Goal: Information Seeking & Learning: Understand process/instructions

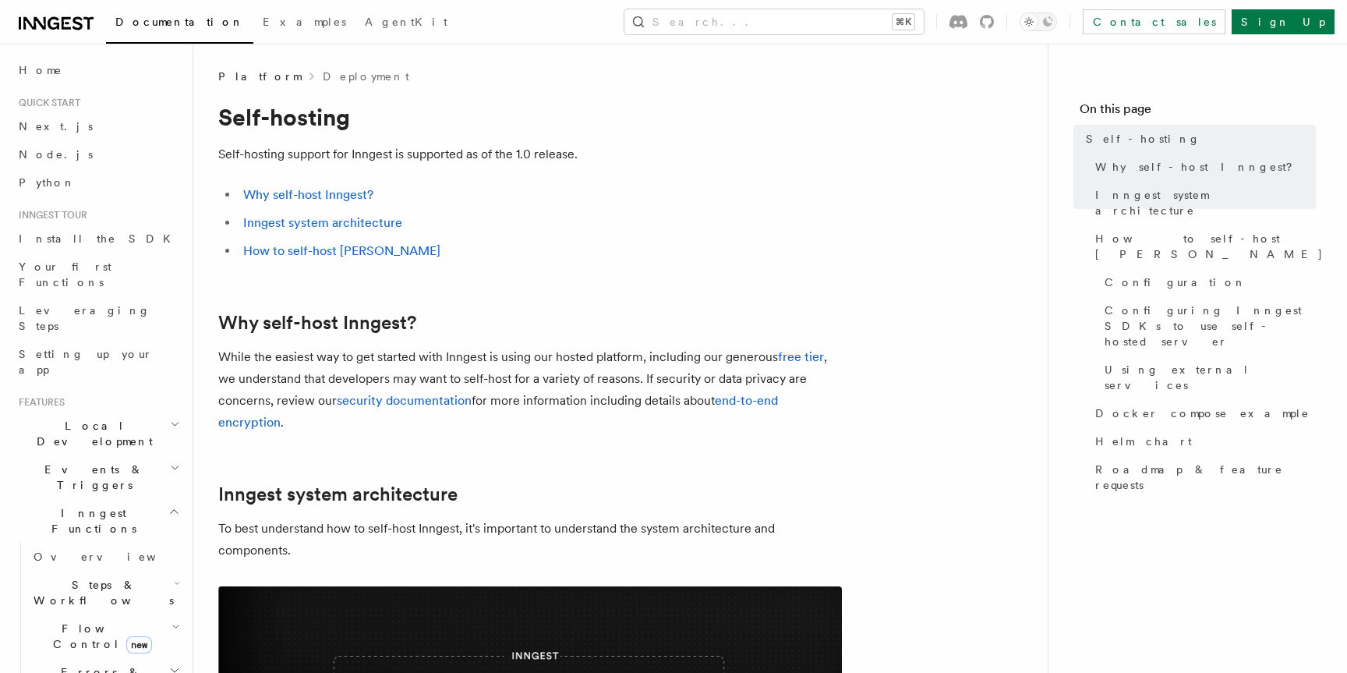
click at [136, 412] on h2 "Local Development" at bounding box center [97, 434] width 171 height 44
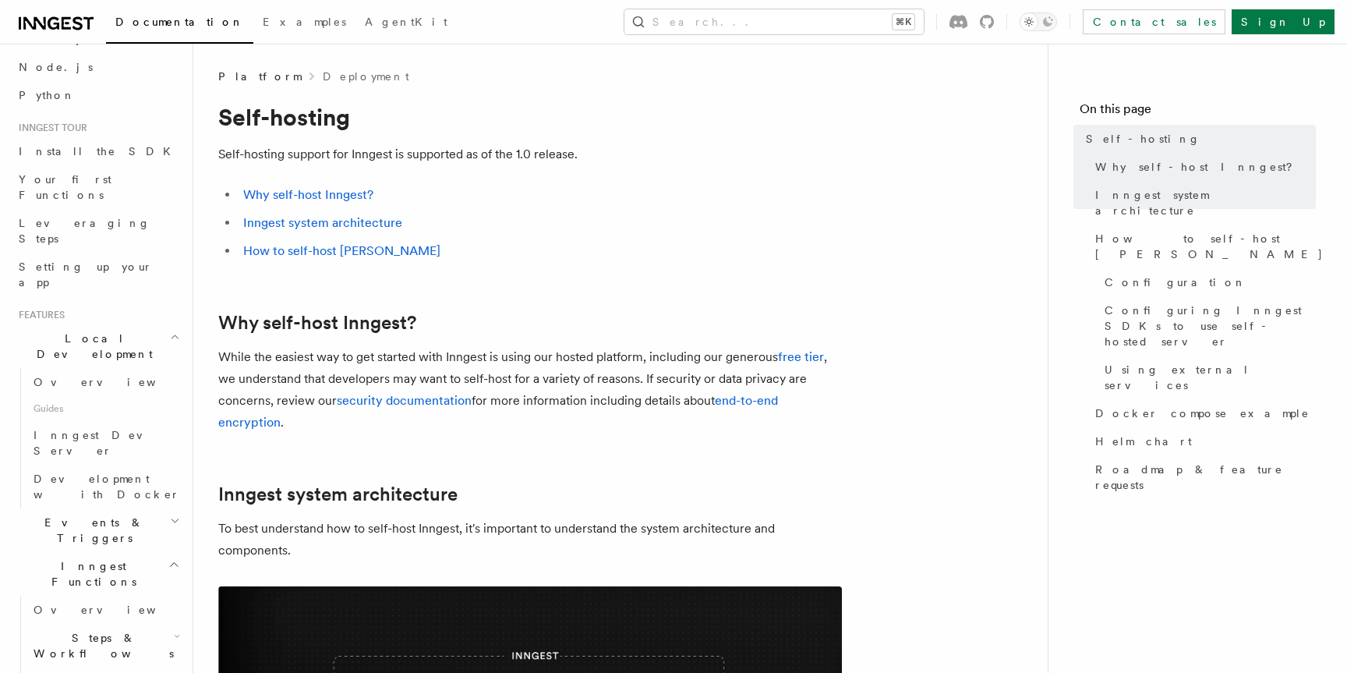
scroll to position [116, 0]
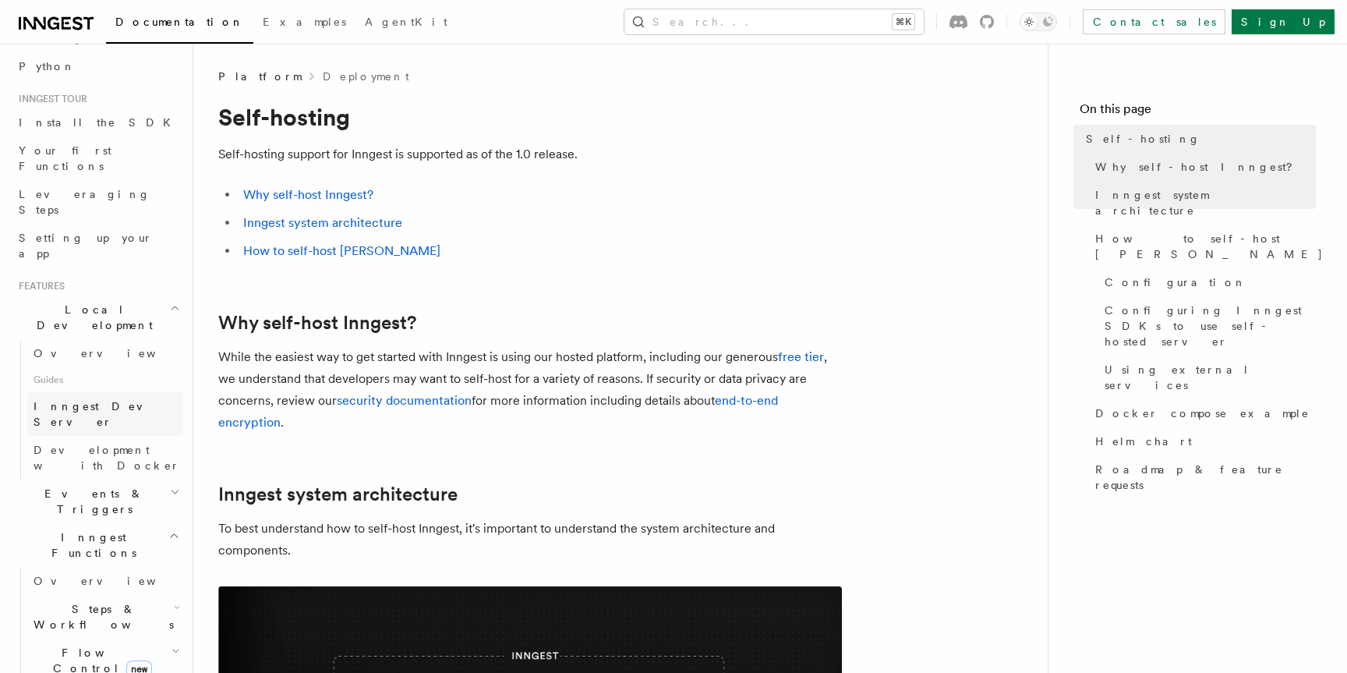
click at [132, 392] on link "Inngest Dev Server" at bounding box center [105, 414] width 156 height 44
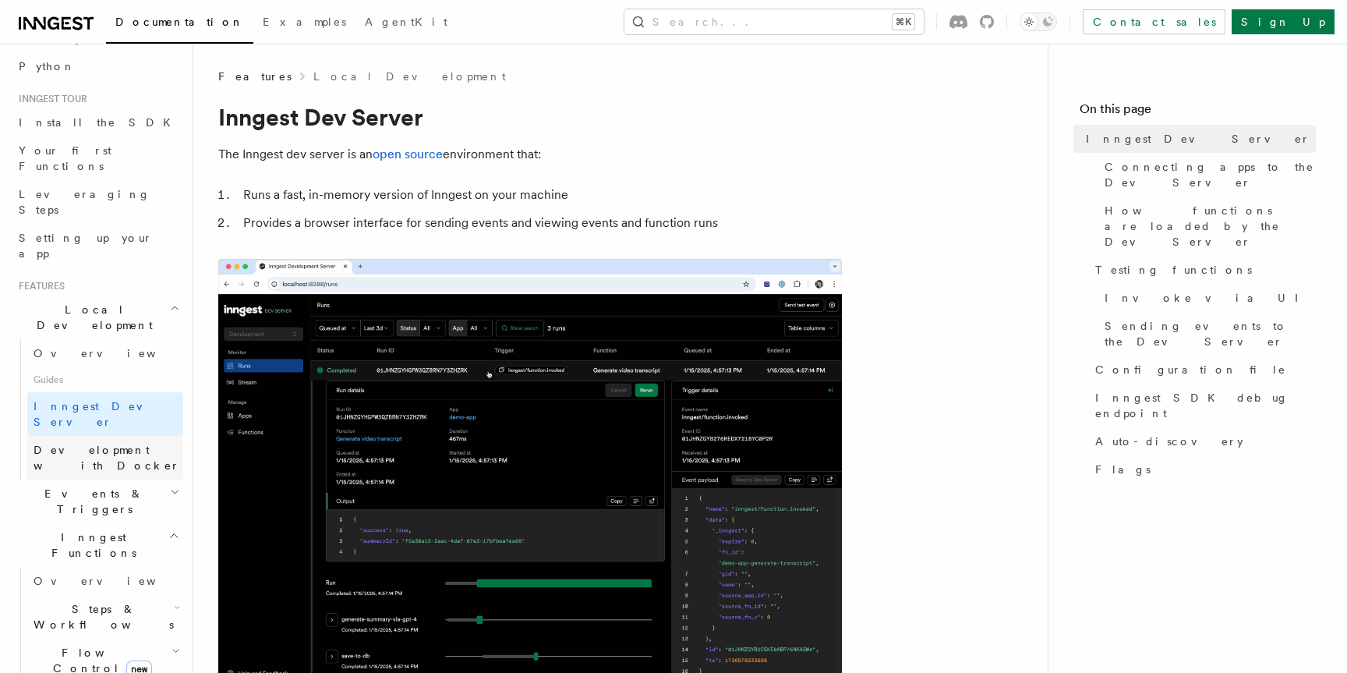
click at [123, 444] on span "Development with Docker" at bounding box center [107, 458] width 147 height 28
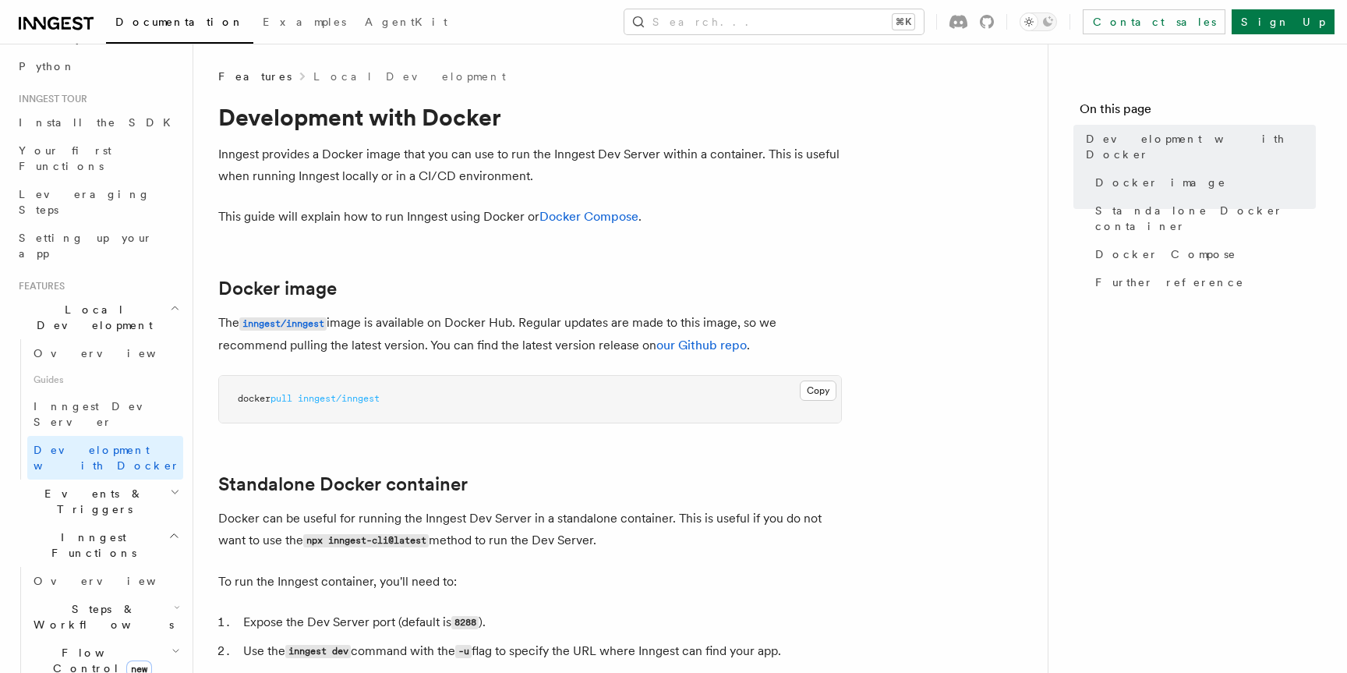
click at [331, 403] on span "inngest/inngest" at bounding box center [339, 398] width 82 height 11
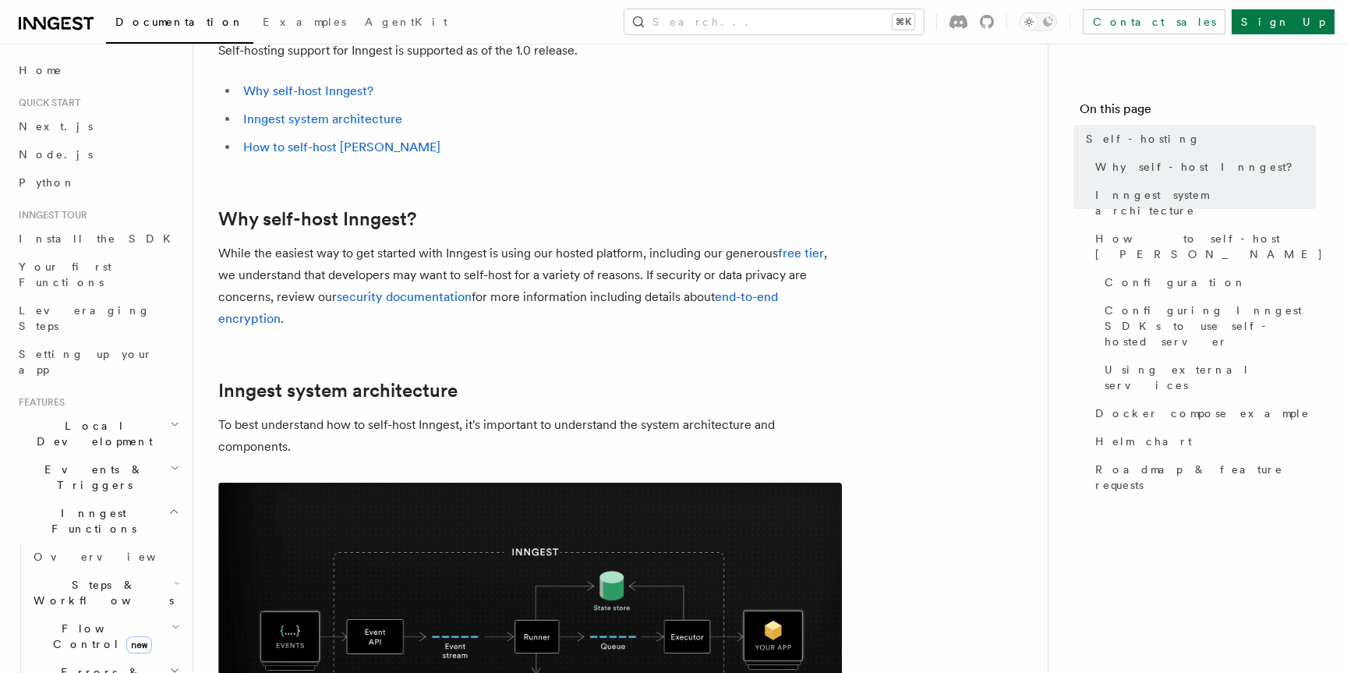
click at [120, 412] on h2 "Local Development" at bounding box center [97, 434] width 171 height 44
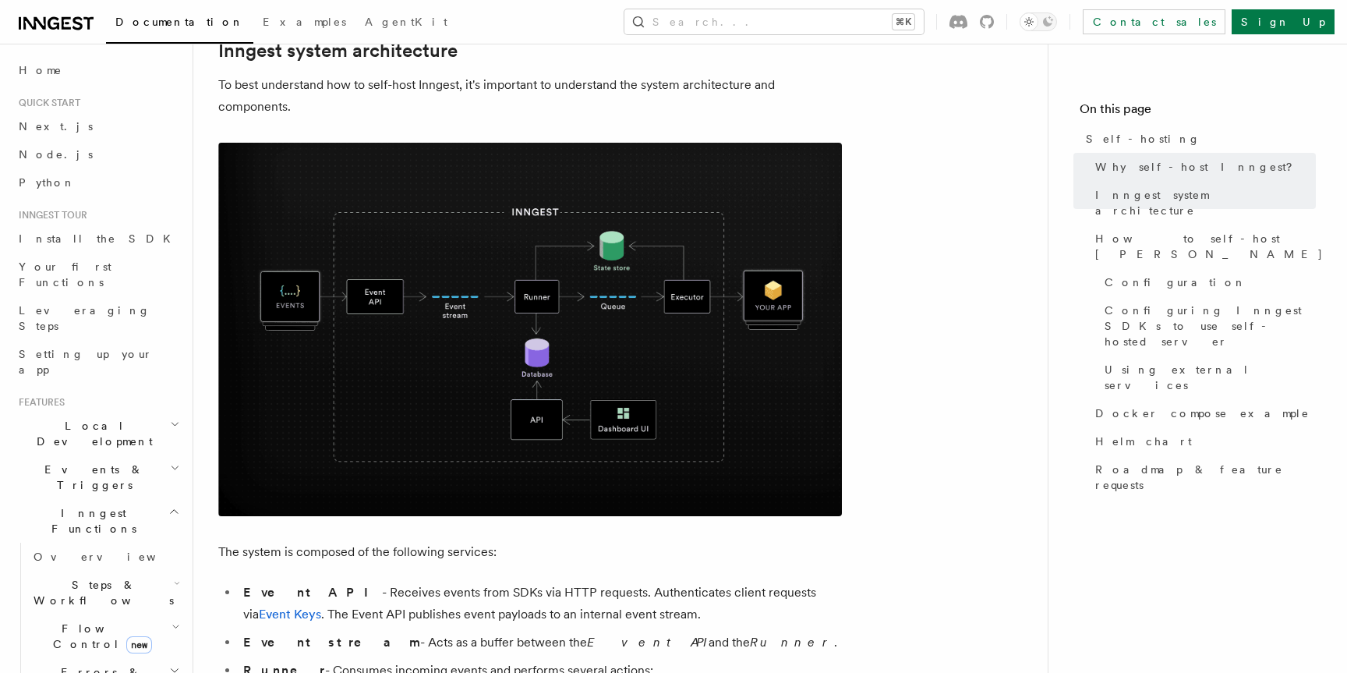
scroll to position [474, 0]
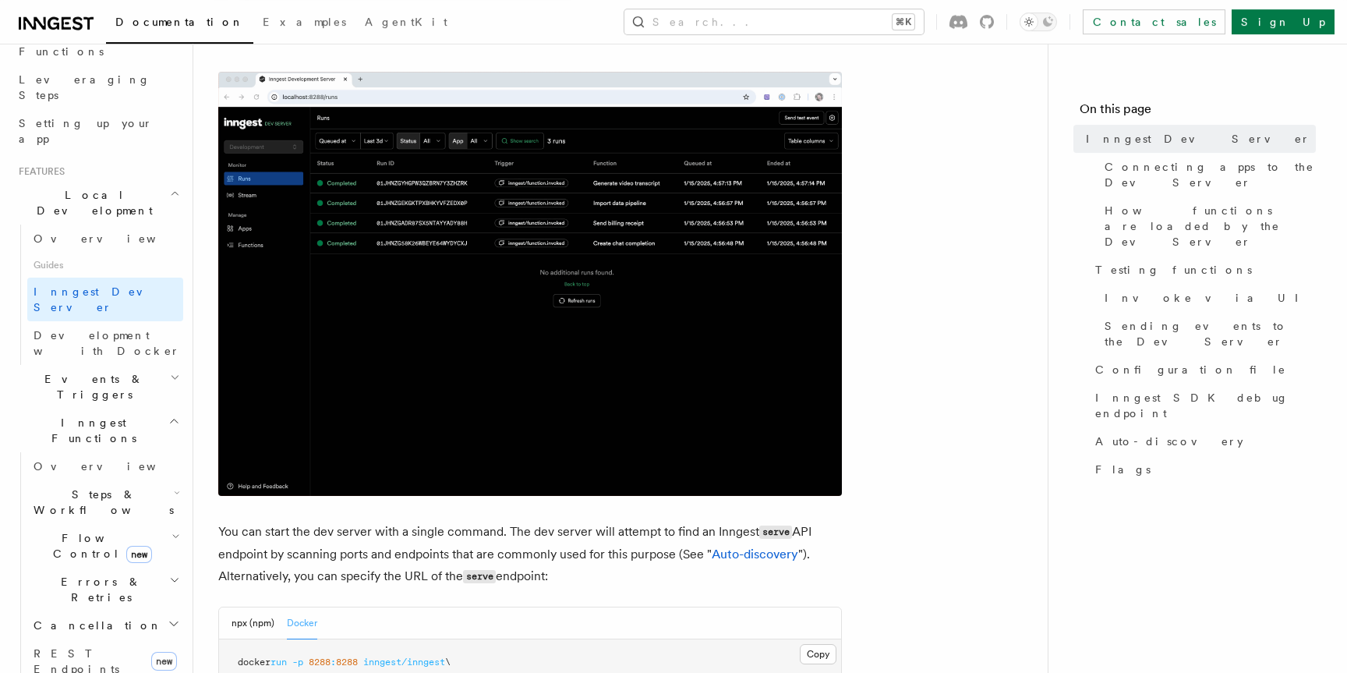
scroll to position [385, 0]
